Goal: Task Accomplishment & Management: Complete application form

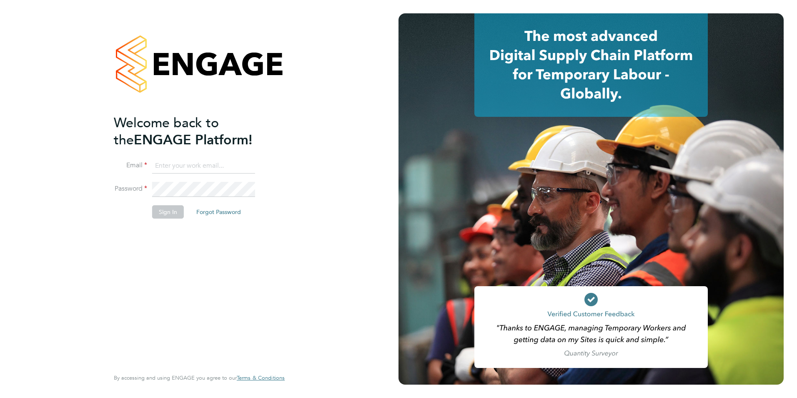
type input "nialcasey@gmail.com"
click at [165, 214] on button "Sign In" at bounding box center [168, 211] width 32 height 13
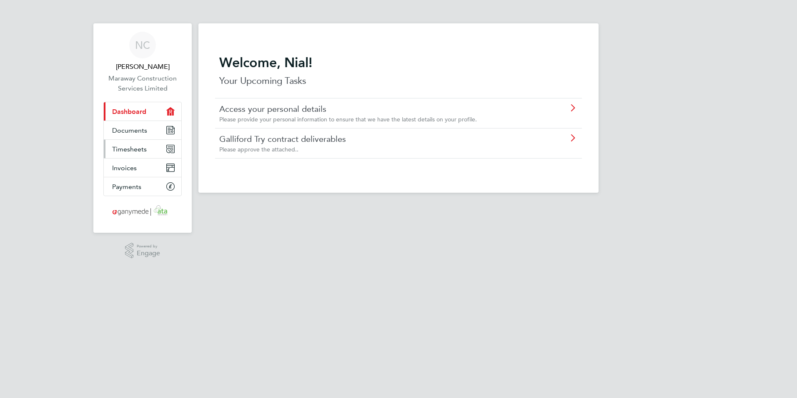
click at [133, 148] on span "Timesheets" at bounding box center [129, 149] width 35 height 8
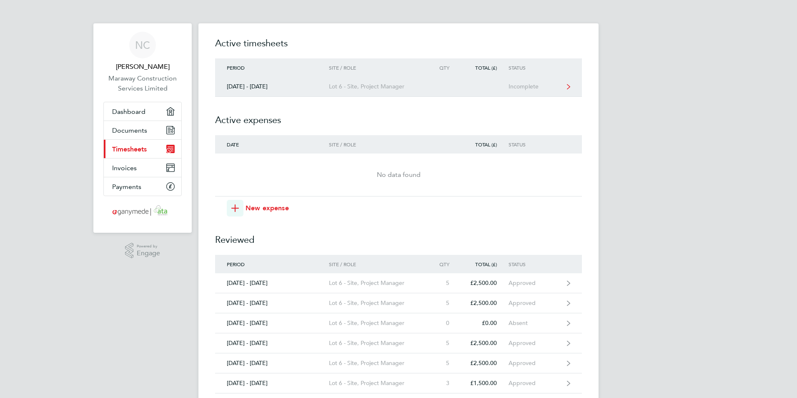
click at [336, 86] on div "Lot 6 - Site, Project Manager" at bounding box center [376, 86] width 95 height 7
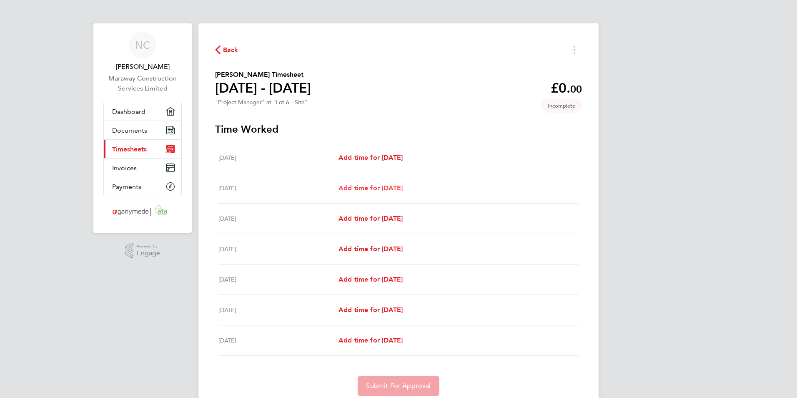
click at [374, 189] on span "Add time for [DATE]" at bounding box center [371, 188] width 64 height 8
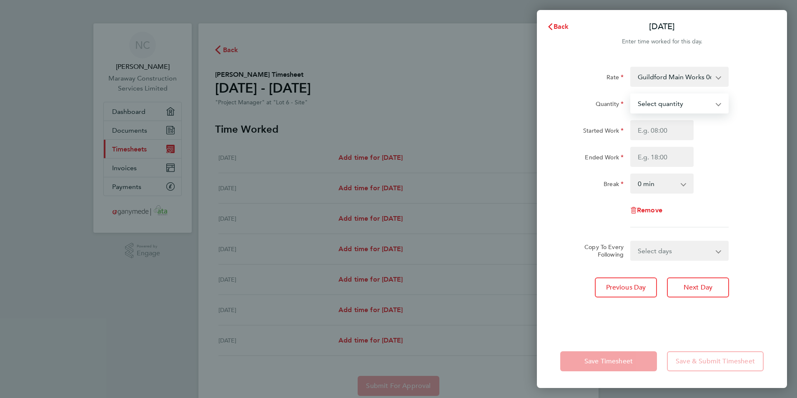
click at [671, 106] on select "Select quantity 0.5 1" at bounding box center [674, 103] width 87 height 18
select select "1"
click at [631, 94] on select "Select quantity 0.5 1" at bounding box center [674, 103] width 87 height 18
click at [665, 133] on input "Started Work" at bounding box center [661, 130] width 63 height 20
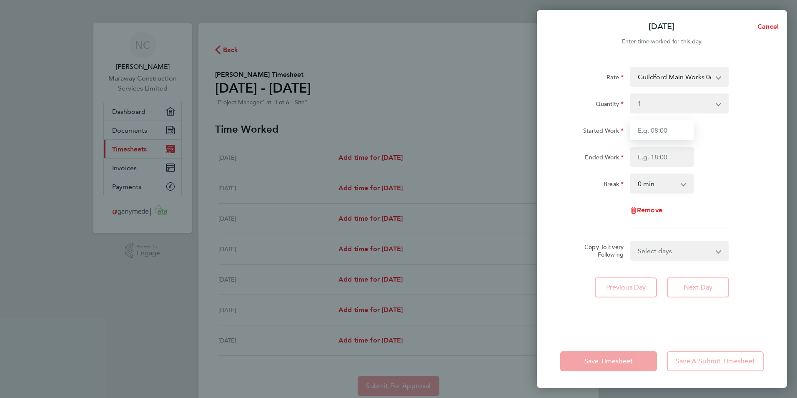
type input "08:00"
type input "17:30"
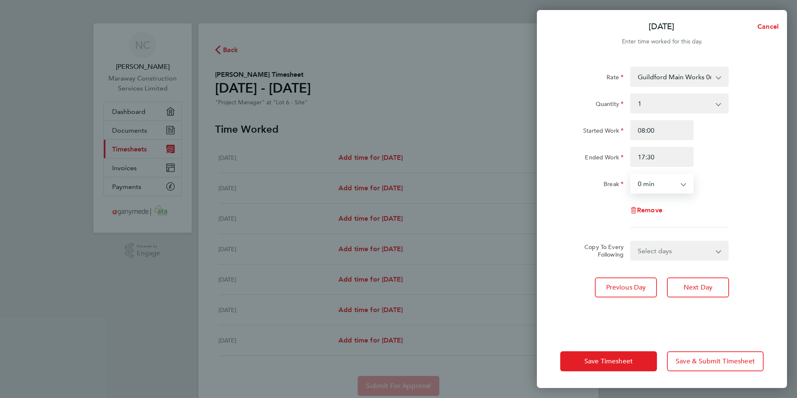
drag, startPoint x: 659, startPoint y: 185, endPoint x: 658, endPoint y: 193, distance: 7.6
click at [659, 185] on select "0 min 15 min 30 min 45 min 60 min 75 min 90 min" at bounding box center [657, 183] width 52 height 18
select select "30"
click at [631, 174] on select "0 min 15 min 30 min 45 min 60 min 75 min 90 min" at bounding box center [657, 183] width 52 height 18
click at [672, 254] on select "Select days Day Weekday (Mon-Fri) Weekend (Sat-Sun) [DATE] [DATE] [DATE] [DATE]…" at bounding box center [675, 250] width 88 height 18
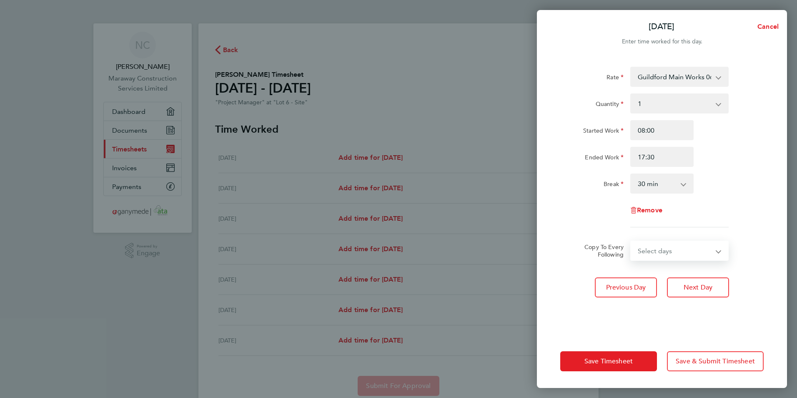
select select "WED"
click at [631, 241] on select "Select days Day Weekday (Mon-Fri) Weekend (Sat-Sun) [DATE] [DATE] [DATE] [DATE]…" at bounding box center [675, 250] width 88 height 18
select select "[DATE]"
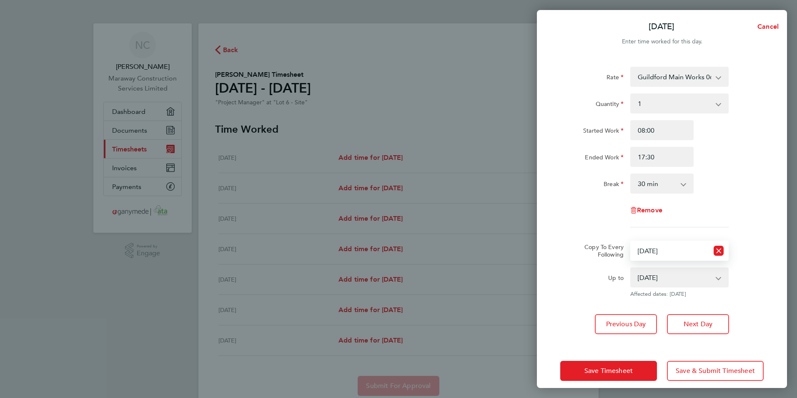
click at [689, 251] on select "Select days Day Weekday (Mon-Fri) Weekend (Sat-Sun) [DATE] [DATE] [DATE] [DATE]…" at bounding box center [670, 250] width 78 height 18
click at [631, 241] on select "Select days Day Weekday (Mon-Fri) Weekend (Sat-Sun) [DATE] [DATE] [DATE] [DATE]…" at bounding box center [670, 250] width 78 height 18
click at [685, 251] on select "Select days Day Weekday (Mon-Fri) Weekend (Sat-Sun) [DATE] [DATE] [DATE] [DATE]…" at bounding box center [670, 250] width 78 height 18
select select "FRI"
click at [631, 241] on select "Select days Day Weekday (Mon-Fri) Weekend (Sat-Sun) [DATE] [DATE] [DATE] [DATE]…" at bounding box center [670, 250] width 78 height 18
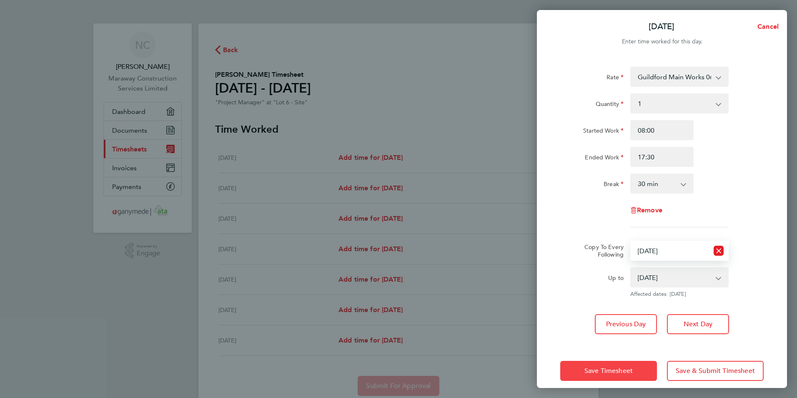
click at [646, 367] on button "Save Timesheet" at bounding box center [608, 371] width 97 height 20
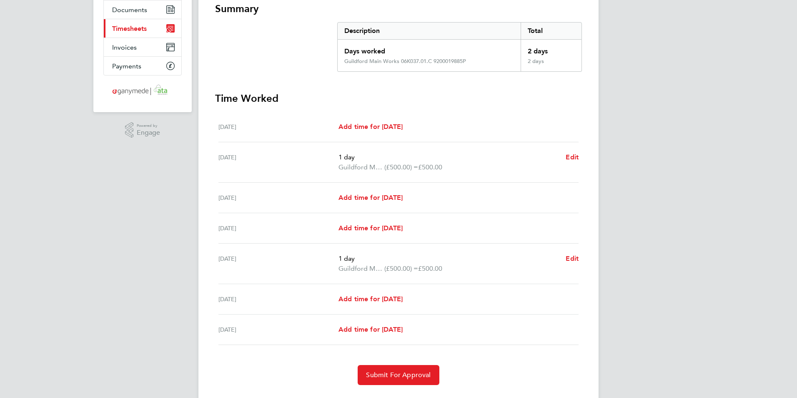
scroll to position [125, 0]
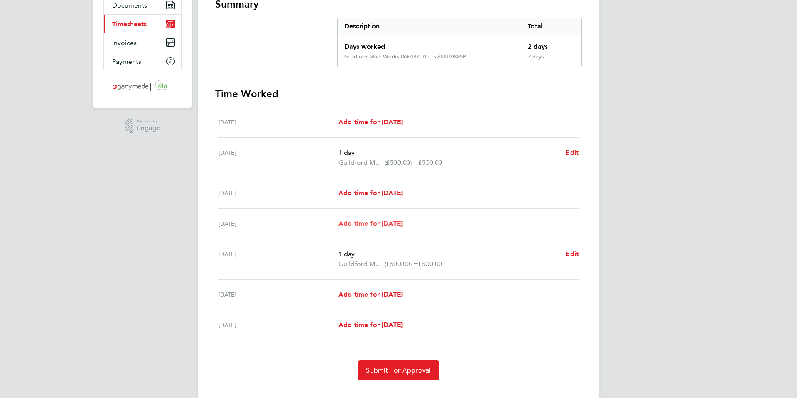
click at [397, 223] on span "Add time for [DATE]" at bounding box center [371, 223] width 64 height 8
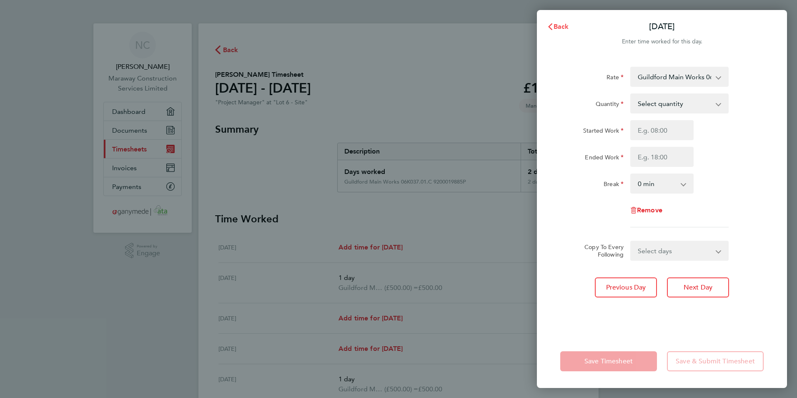
click at [561, 28] on span "Back" at bounding box center [561, 27] width 15 height 8
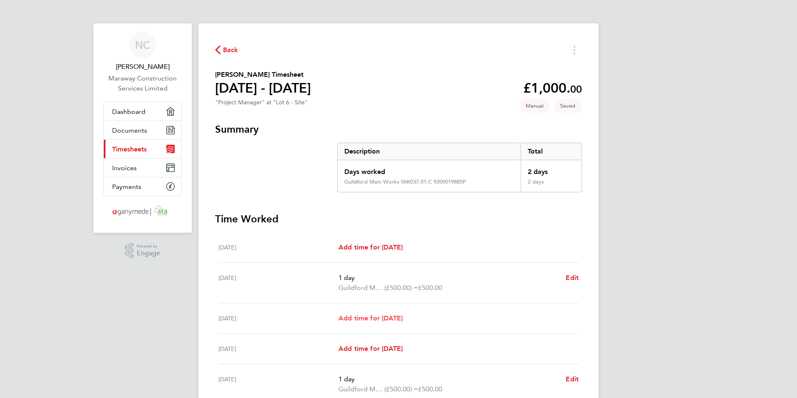
click at [373, 318] on span "Add time for [DATE]" at bounding box center [371, 318] width 64 height 8
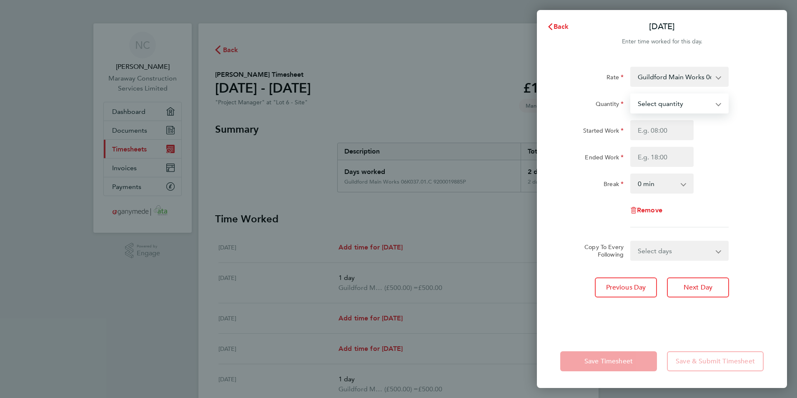
click at [668, 103] on select "Select quantity 0.5 1" at bounding box center [674, 103] width 87 height 18
select select "1"
click at [631, 94] on select "Select quantity 0.5 1" at bounding box center [674, 103] width 87 height 18
click at [660, 131] on input "Started Work" at bounding box center [661, 130] width 63 height 20
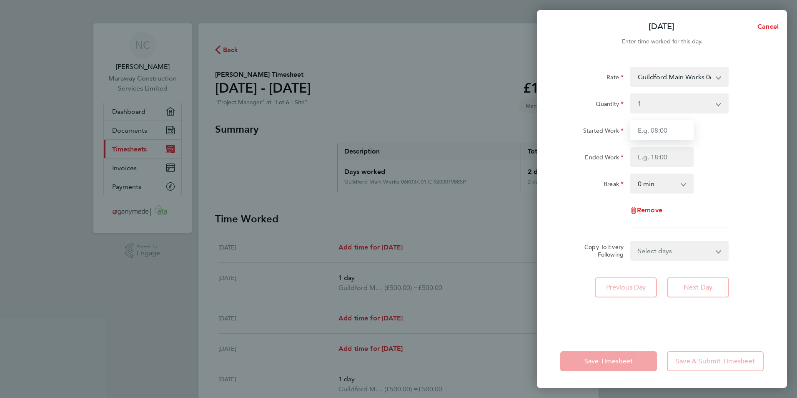
type input "08:00"
type input "17:30"
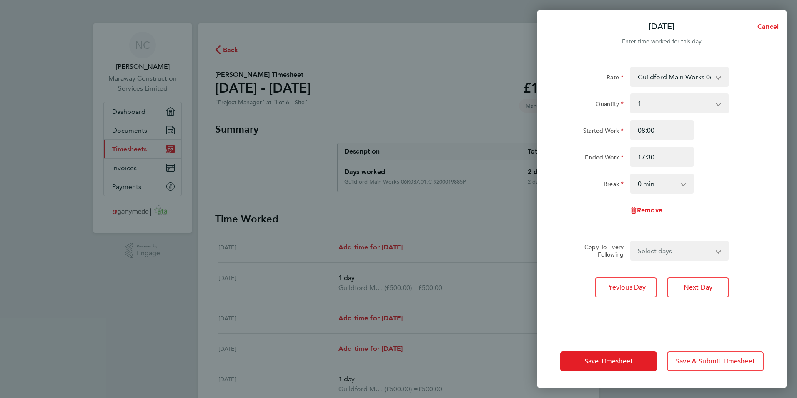
click at [660, 182] on select "0 min 15 min 30 min 45 min 60 min 75 min 90 min" at bounding box center [657, 183] width 52 height 18
select select "30"
click at [631, 174] on select "0 min 15 min 30 min 45 min 60 min 75 min 90 min" at bounding box center [657, 183] width 52 height 18
click at [660, 250] on select "Select days Day Weekday (Mon-Fri) Weekend (Sat-Sun) [DATE] [DATE] [DATE] [DATE]" at bounding box center [675, 250] width 88 height 18
select select "THU"
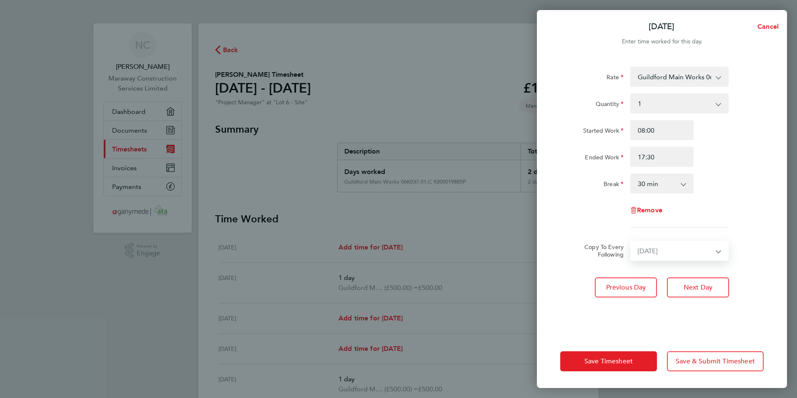
click at [631, 241] on select "Select days Day Weekday (Mon-Fri) Weekend (Sat-Sun) [DATE] [DATE] [DATE] [DATE]" at bounding box center [675, 250] width 88 height 18
select select "[DATE]"
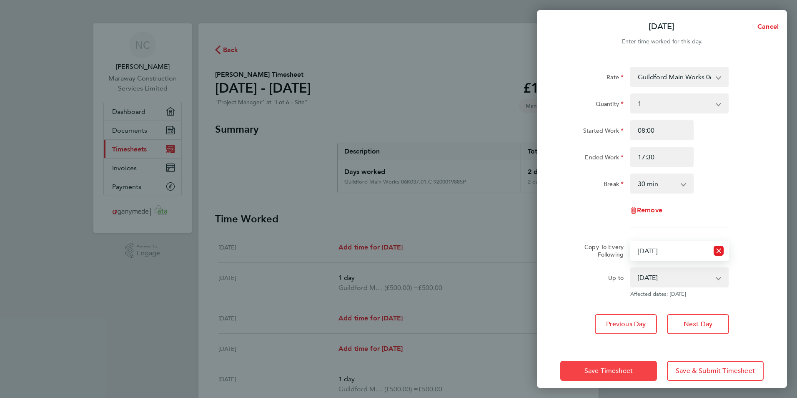
click at [603, 371] on span "Save Timesheet" at bounding box center [609, 370] width 48 height 8
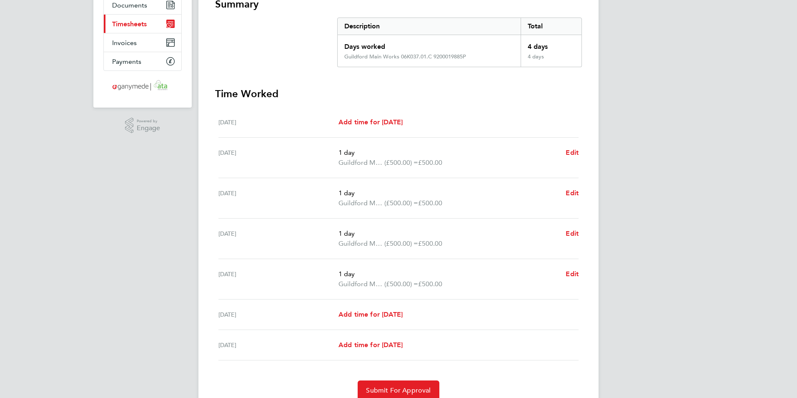
scroll to position [161, 0]
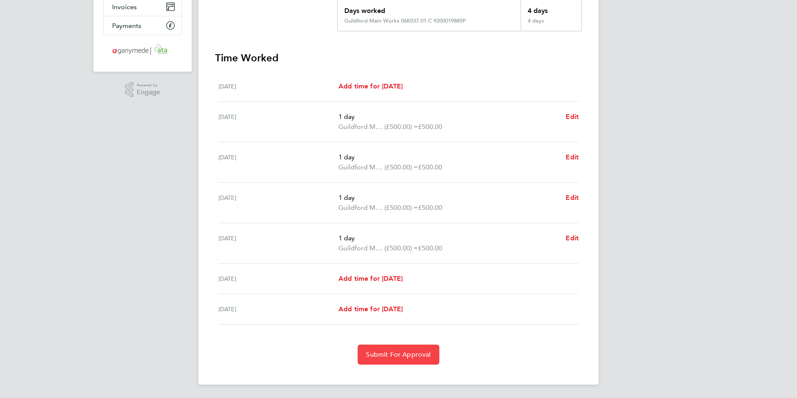
click at [402, 354] on span "Submit For Approval" at bounding box center [398, 354] width 65 height 8
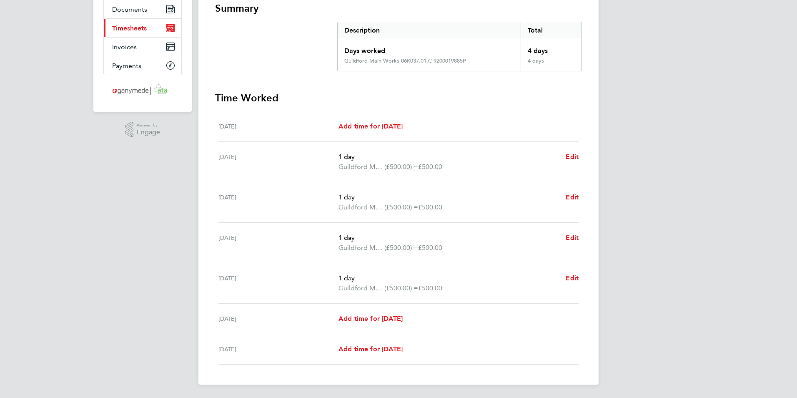
scroll to position [0, 0]
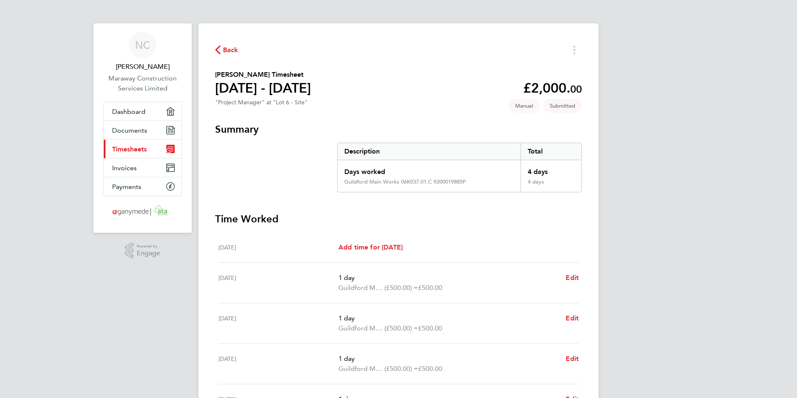
click at [233, 50] on span "Back" at bounding box center [230, 50] width 15 height 10
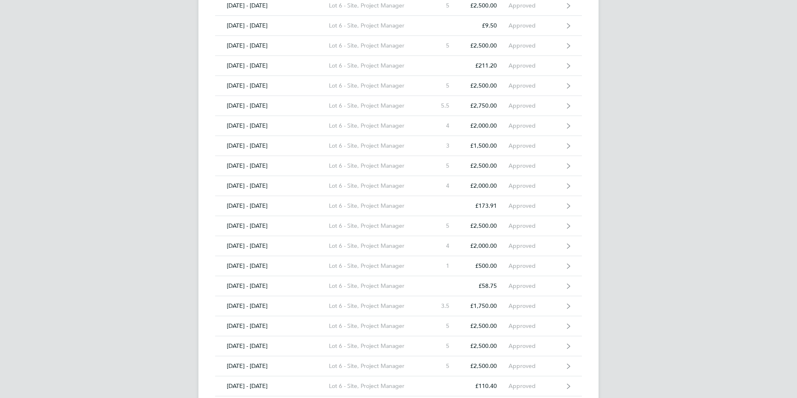
scroll to position [459, 0]
